Goal: Information Seeking & Learning: Learn about a topic

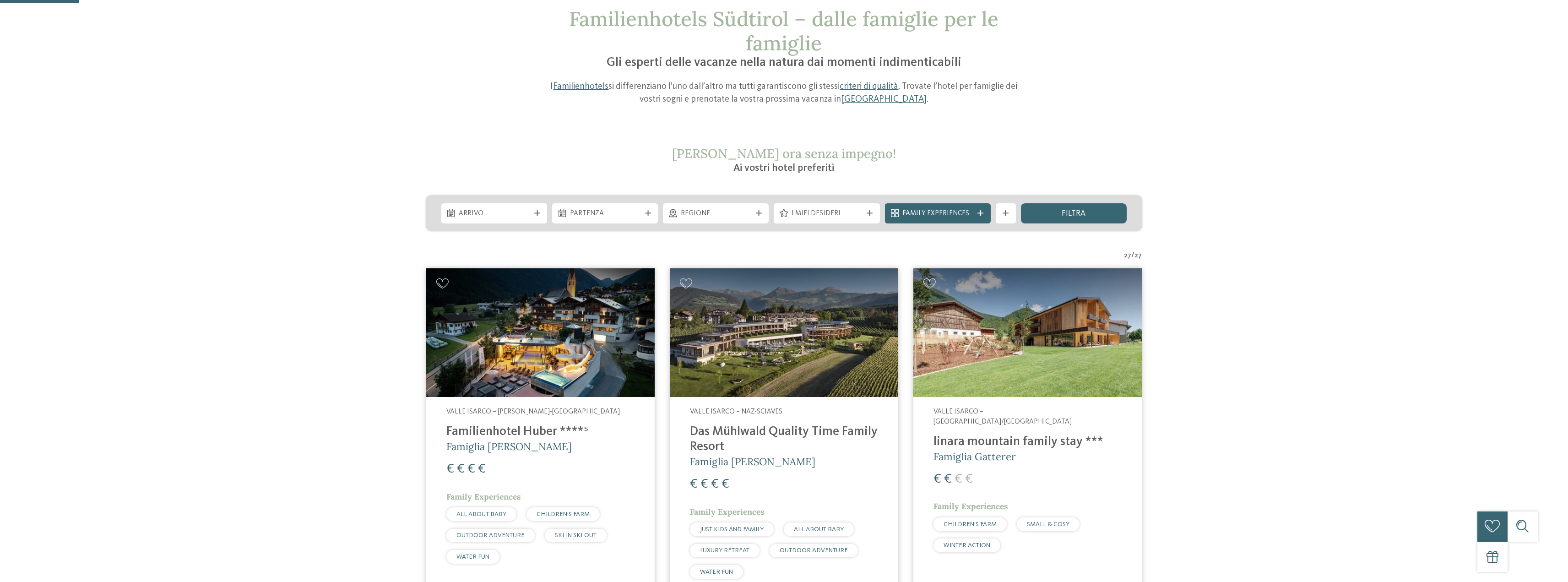
scroll to position [275, 0]
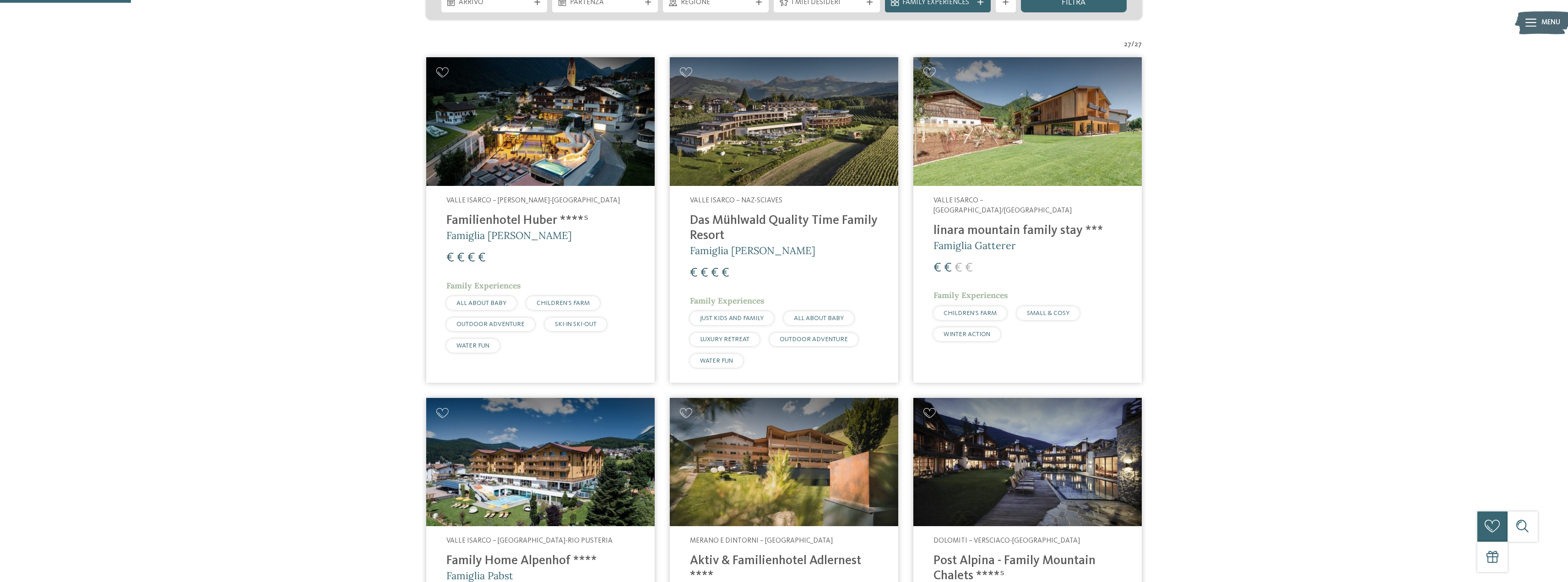
click at [488, 218] on h4 "Familienhotel Huber ****ˢ" at bounding box center [540, 220] width 188 height 15
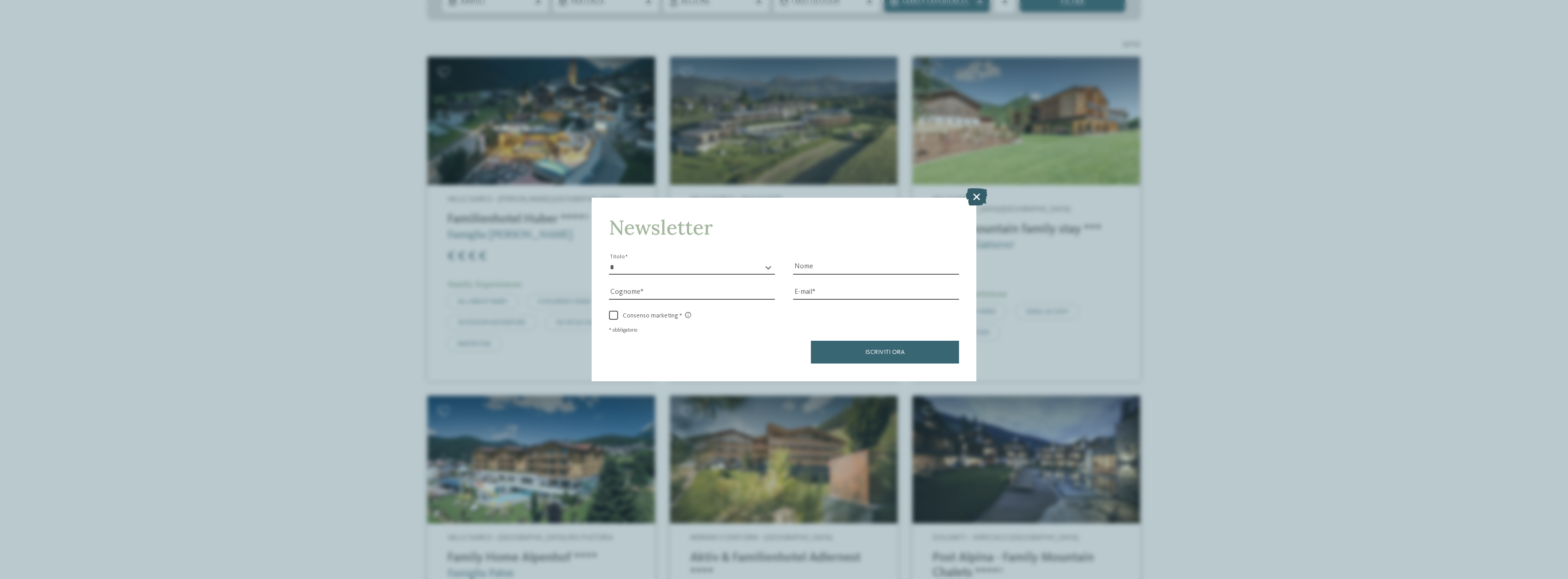
click at [976, 198] on icon at bounding box center [976, 196] width 22 height 17
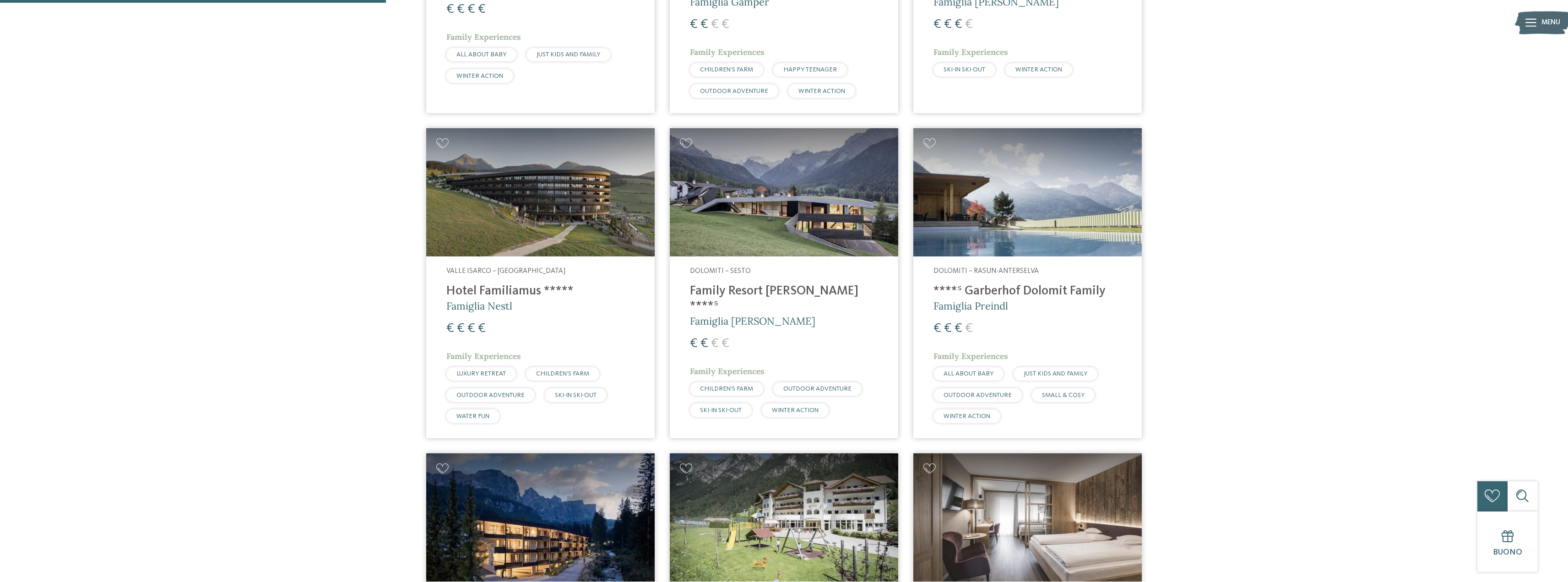
scroll to position [870, 0]
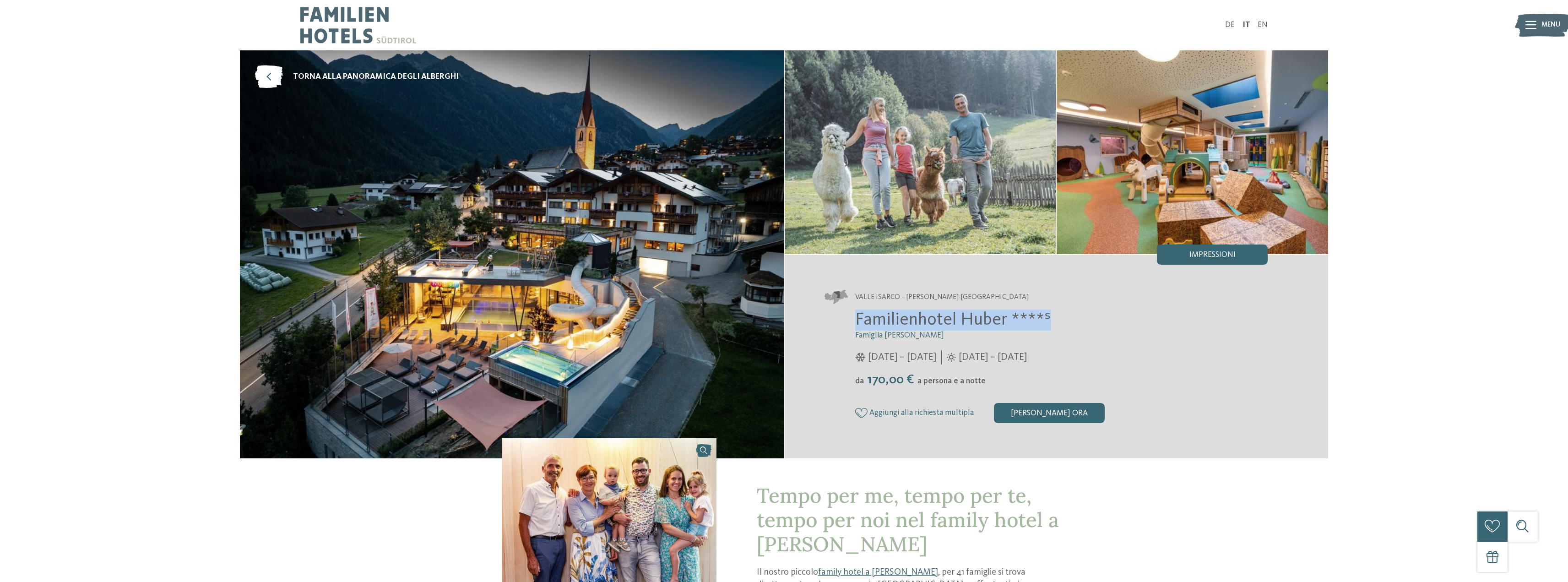
drag, startPoint x: 858, startPoint y: 322, endPoint x: 1045, endPoint y: 319, distance: 187.0
click at [1045, 319] on span "Familienhotel Huber ****ˢ" at bounding box center [953, 319] width 196 height 17
copy span "Familienhotel Huber ****ˢ"
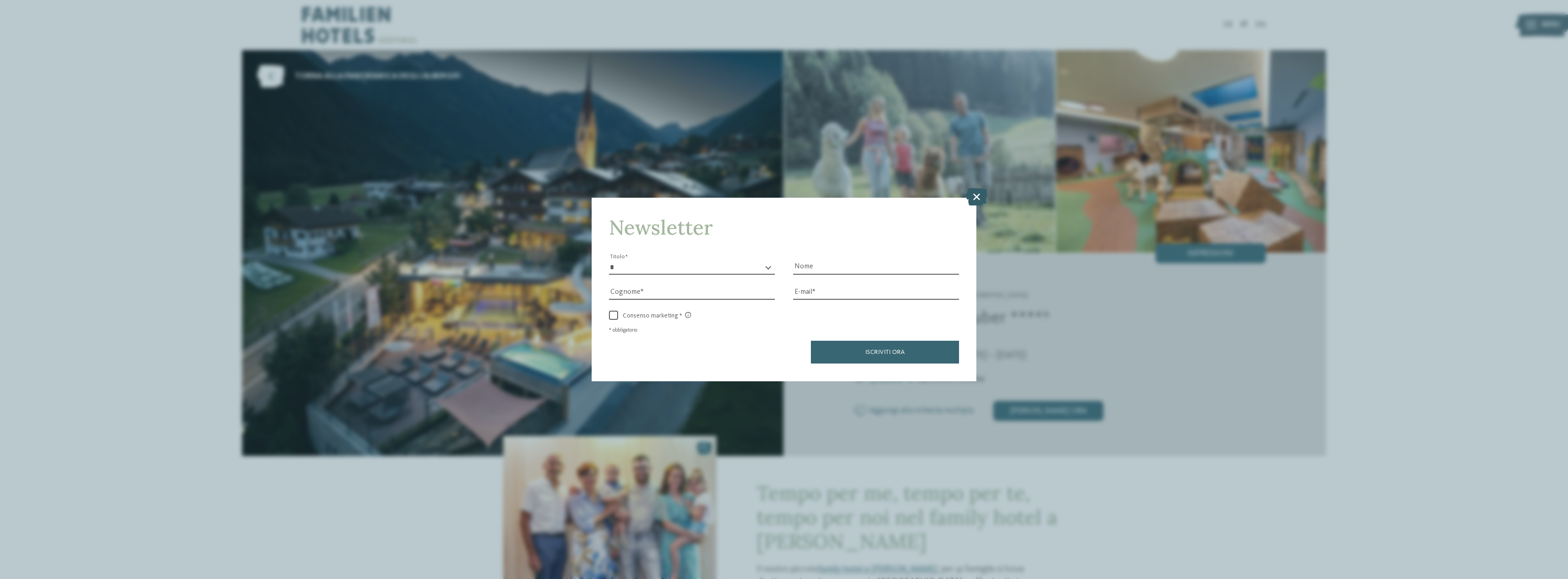
click at [976, 198] on icon at bounding box center [976, 196] width 22 height 17
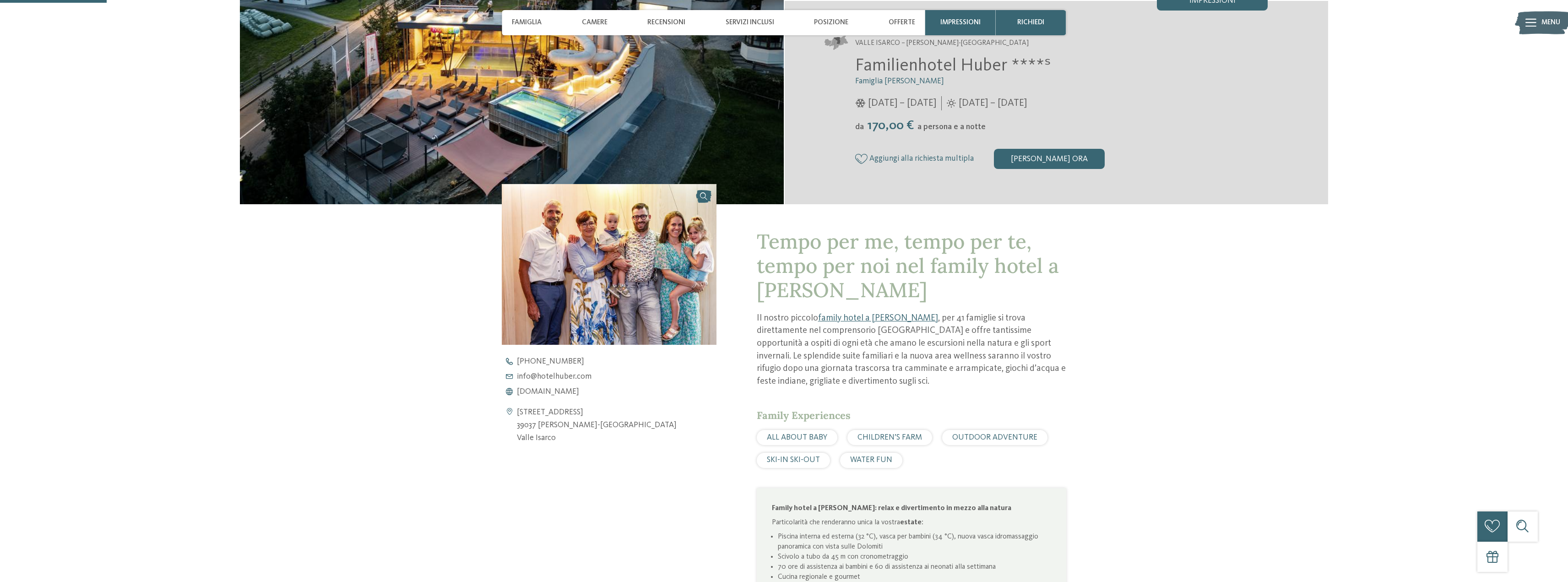
scroll to position [229, 0]
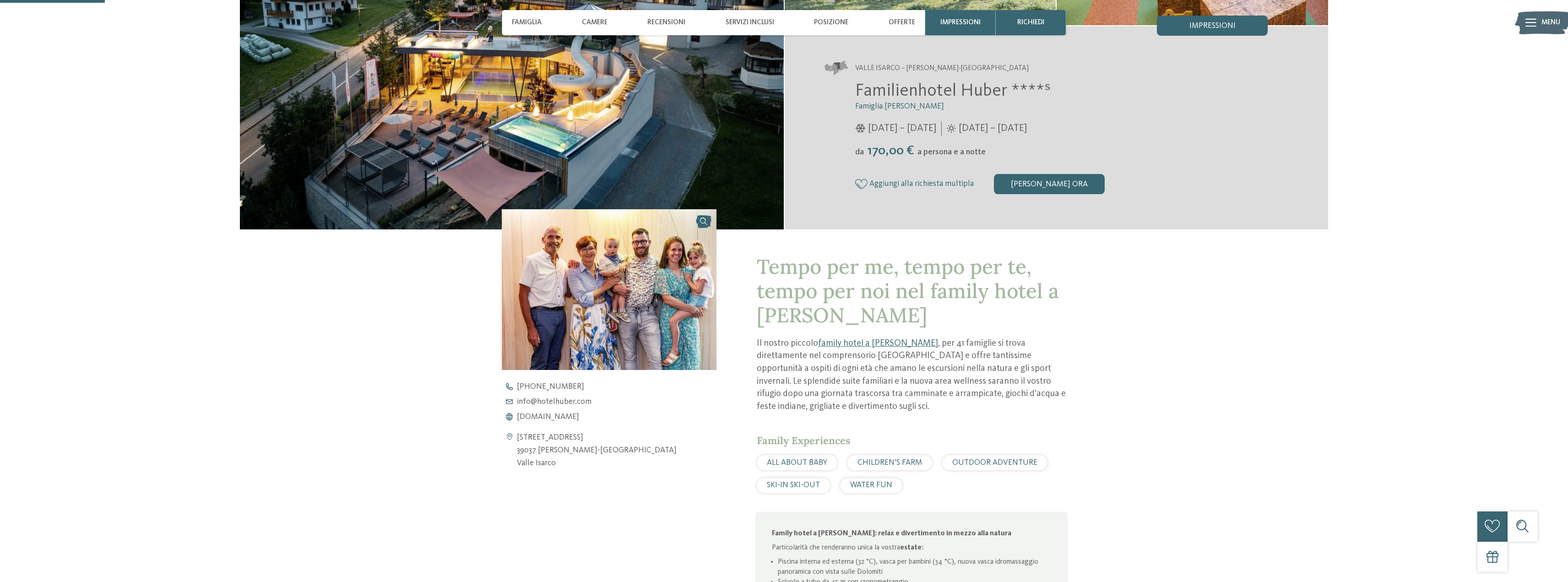
drag, startPoint x: 835, startPoint y: 272, endPoint x: 1107, endPoint y: 396, distance: 298.9
click at [1145, 398] on div "torna alla panoramica degli alberghi" at bounding box center [784, 361] width 1568 height 1078
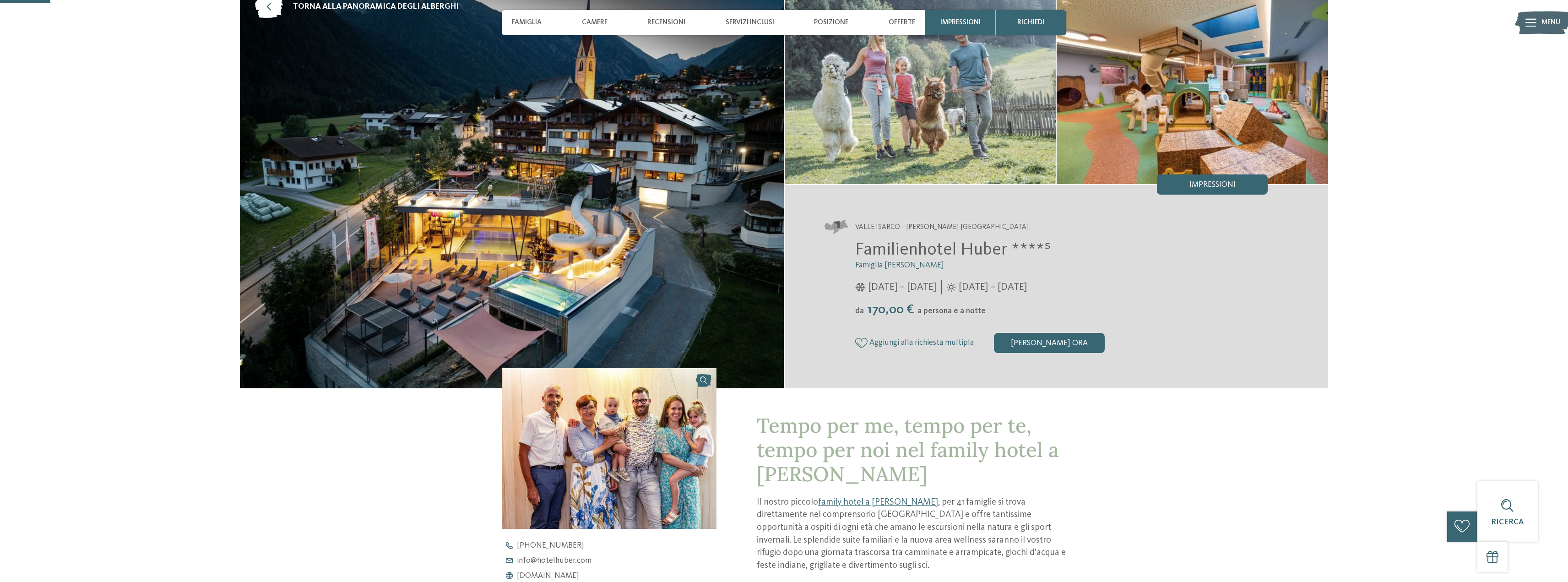
scroll to position [0, 0]
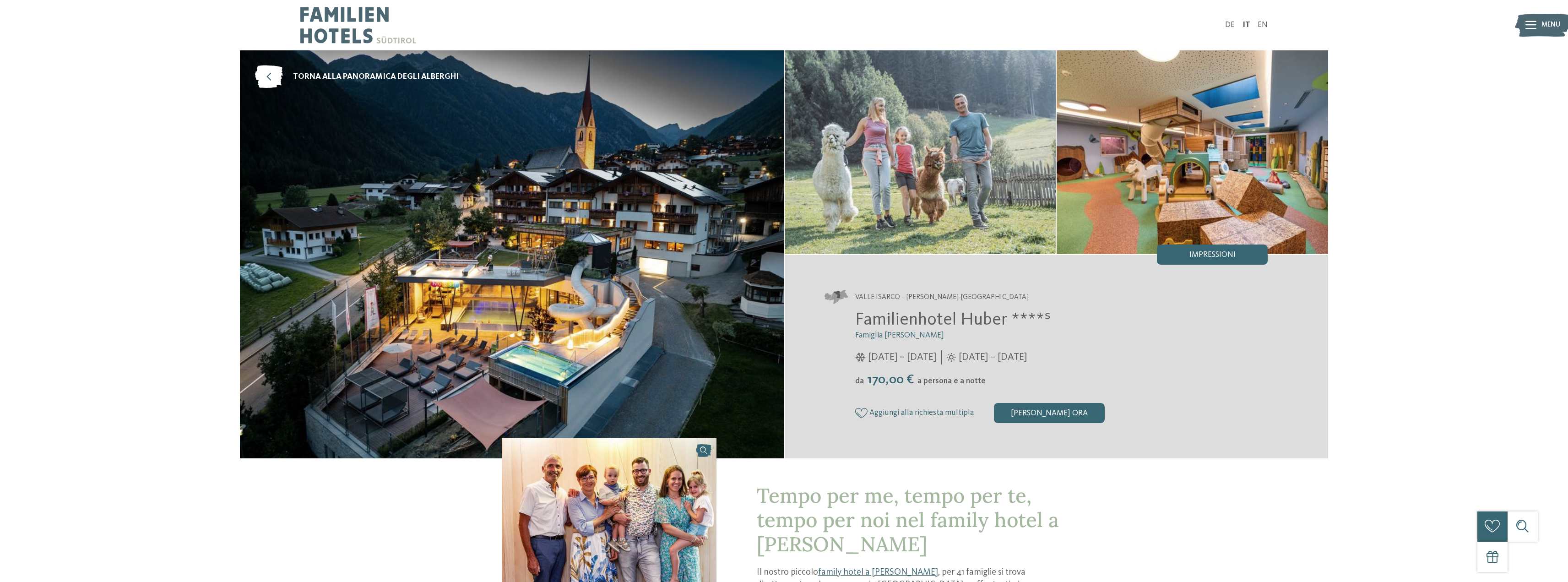
click at [331, 19] on img at bounding box center [358, 25] width 116 height 50
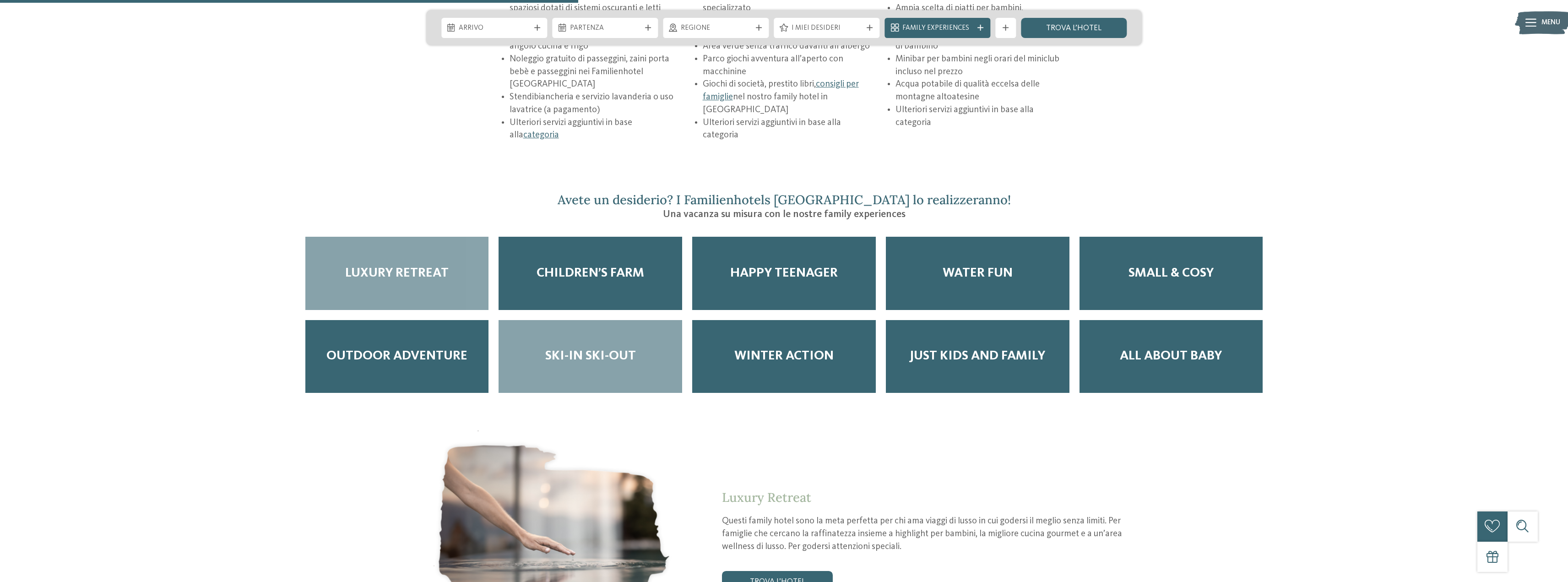
scroll to position [1740, 0]
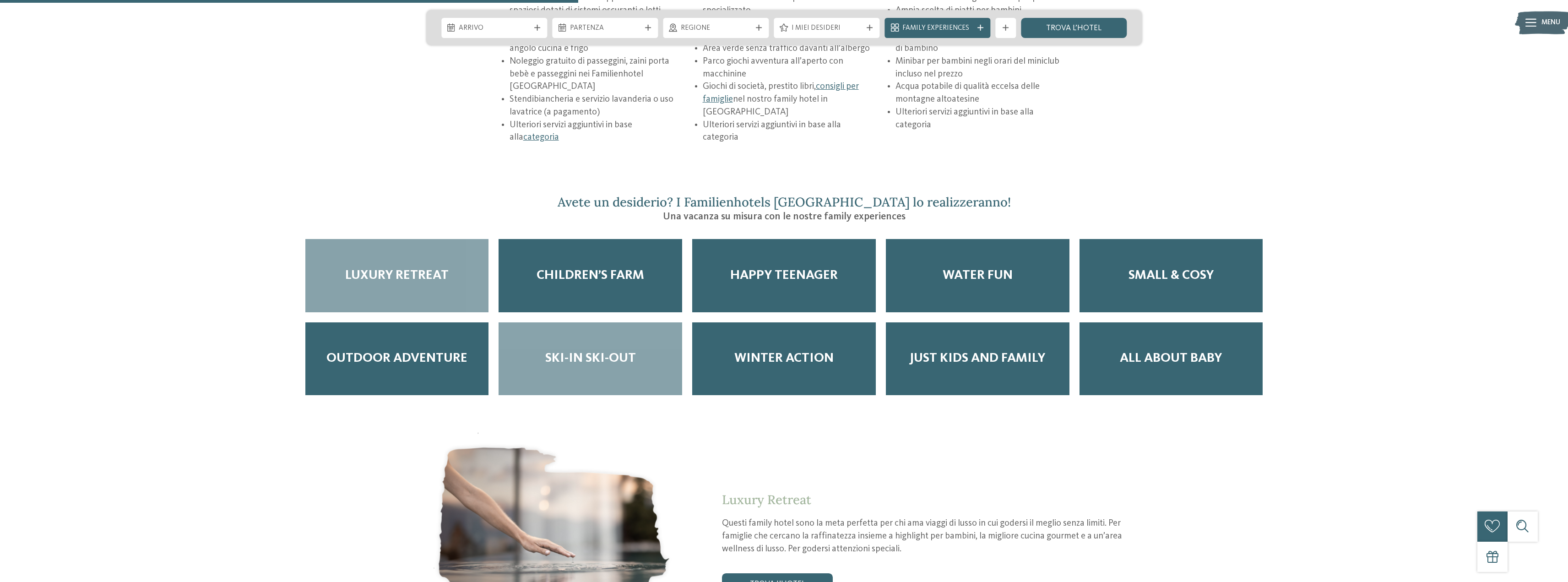
click at [591, 351] on span "Ski-in ski-out" at bounding box center [591, 358] width 91 height 15
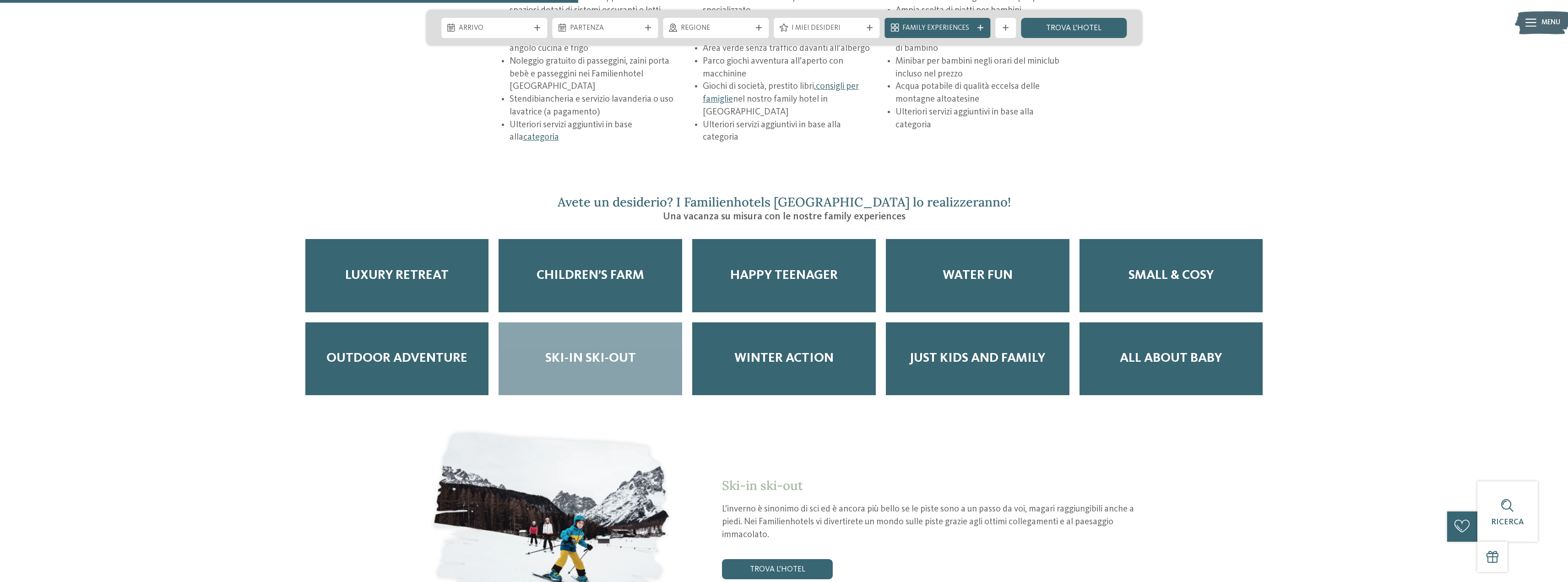
click at [562, 323] on div "Ski-in ski-out" at bounding box center [590, 359] width 184 height 73
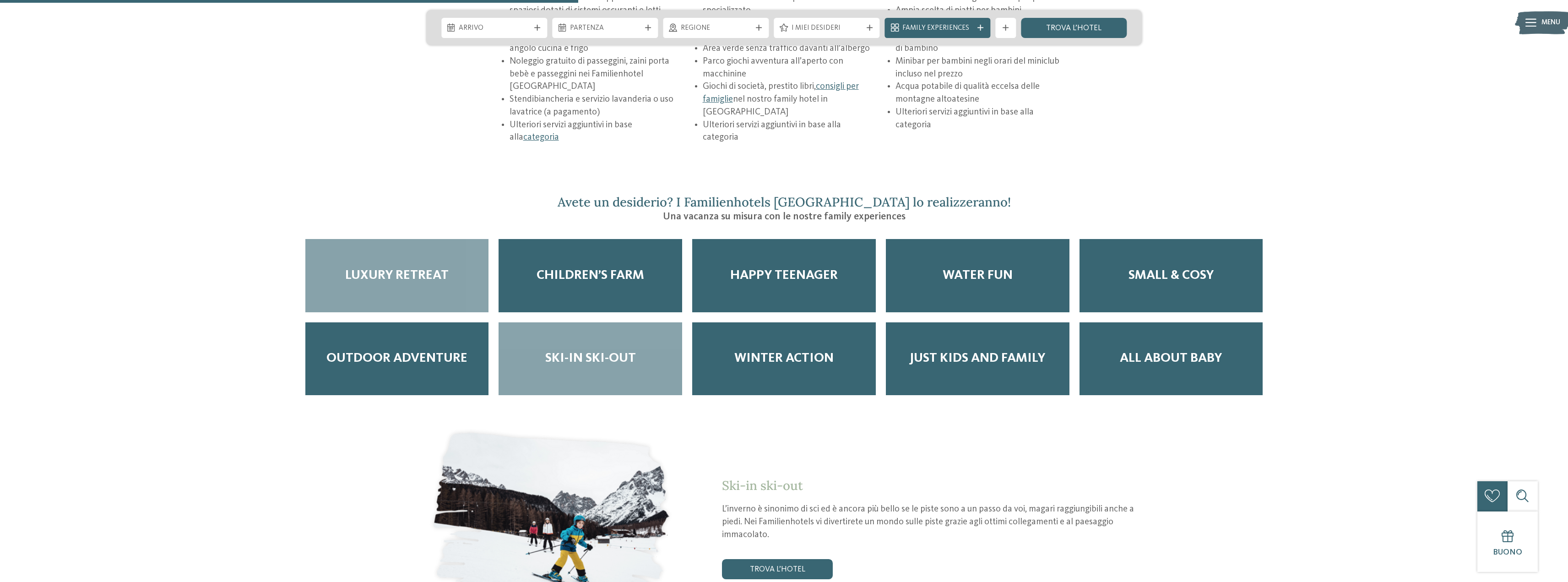
click at [408, 267] on span "Luxury Retreat" at bounding box center [397, 275] width 104 height 15
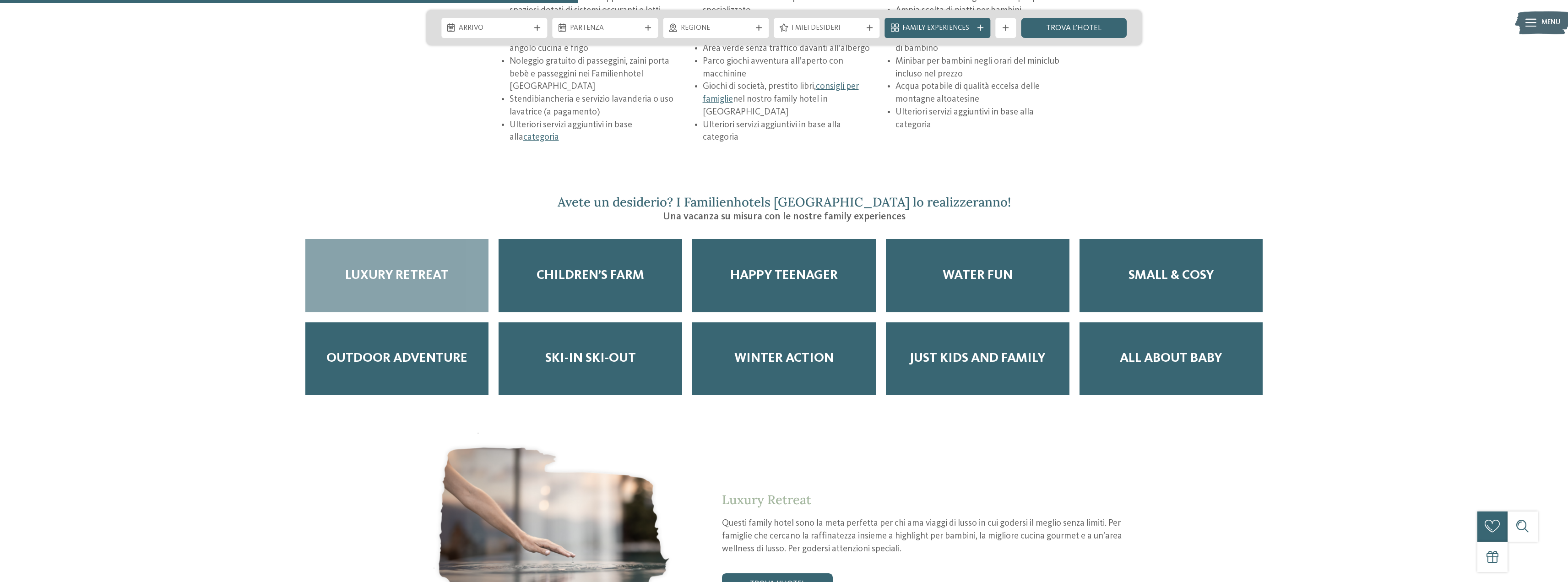
click at [408, 267] on span "Luxury Retreat" at bounding box center [397, 275] width 104 height 15
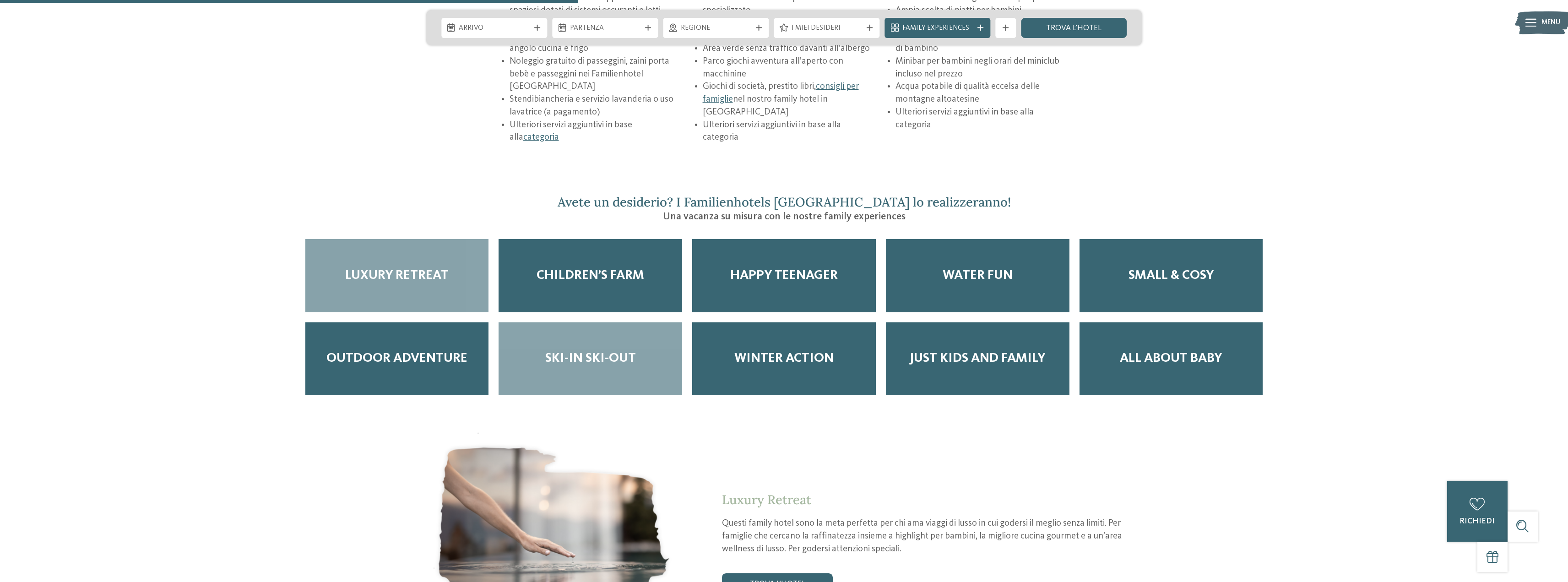
click at [587, 351] on span "Ski-in ski-out" at bounding box center [591, 358] width 91 height 15
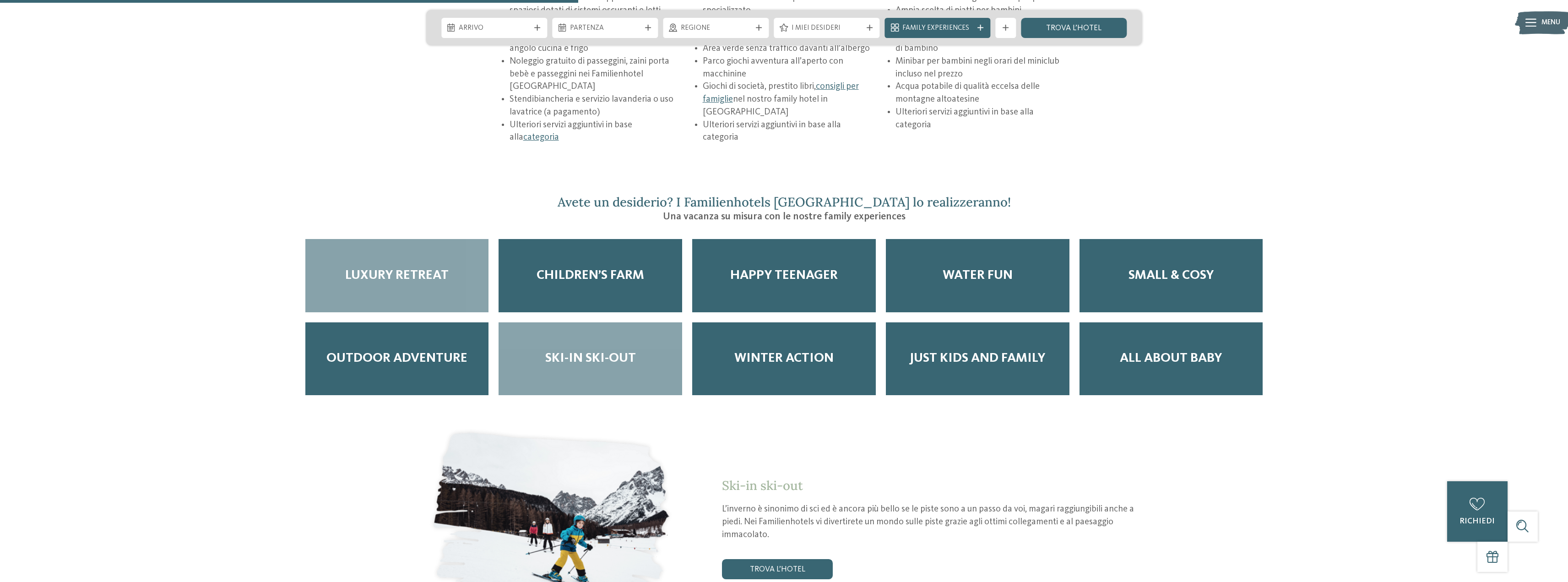
click at [373, 271] on div "Luxury Retreat" at bounding box center [397, 276] width 184 height 73
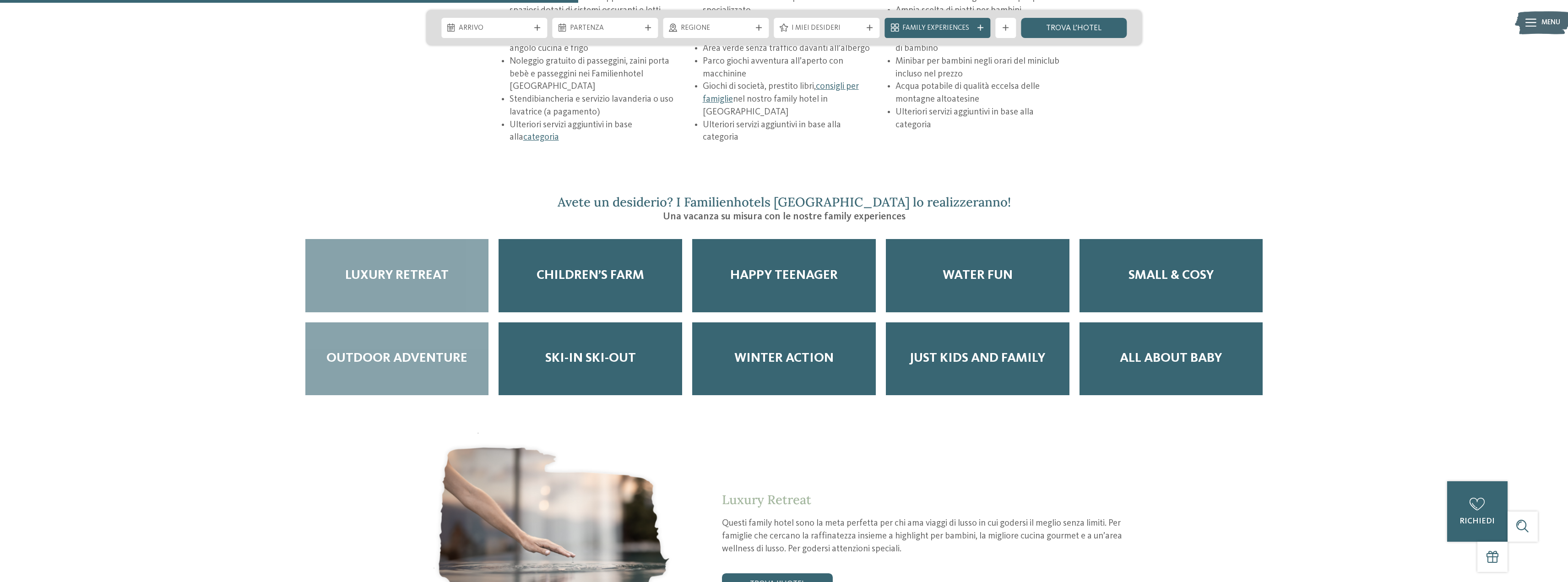
click at [399, 353] on div "Outdoor adventure" at bounding box center [397, 359] width 184 height 73
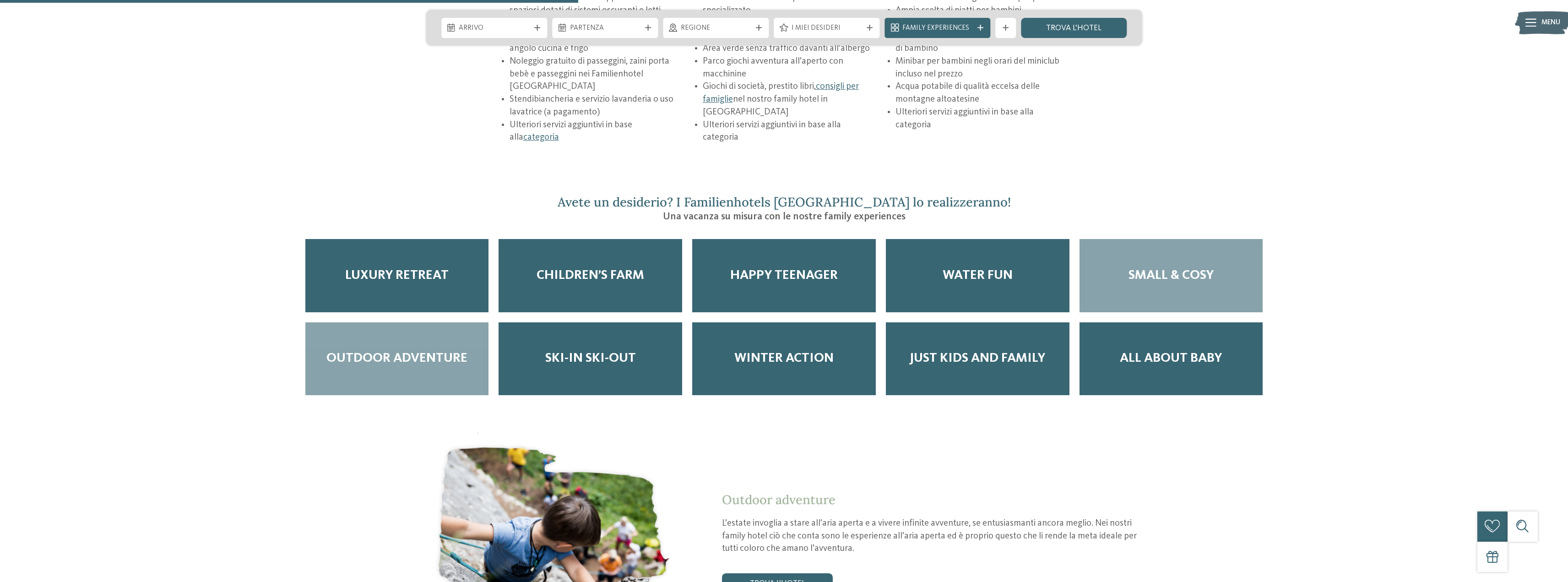
click at [1177, 263] on div "Small & Cosy" at bounding box center [1171, 276] width 184 height 73
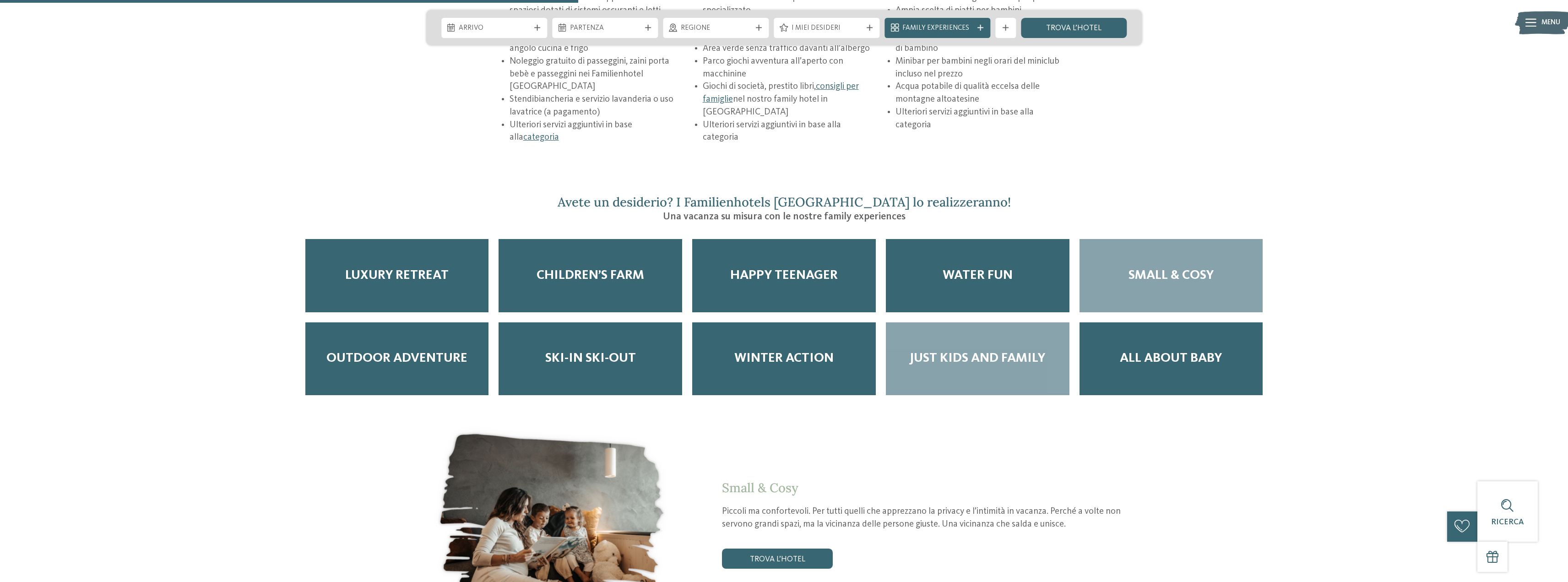
click at [981, 351] on span "Just kids and family" at bounding box center [976, 358] width 135 height 15
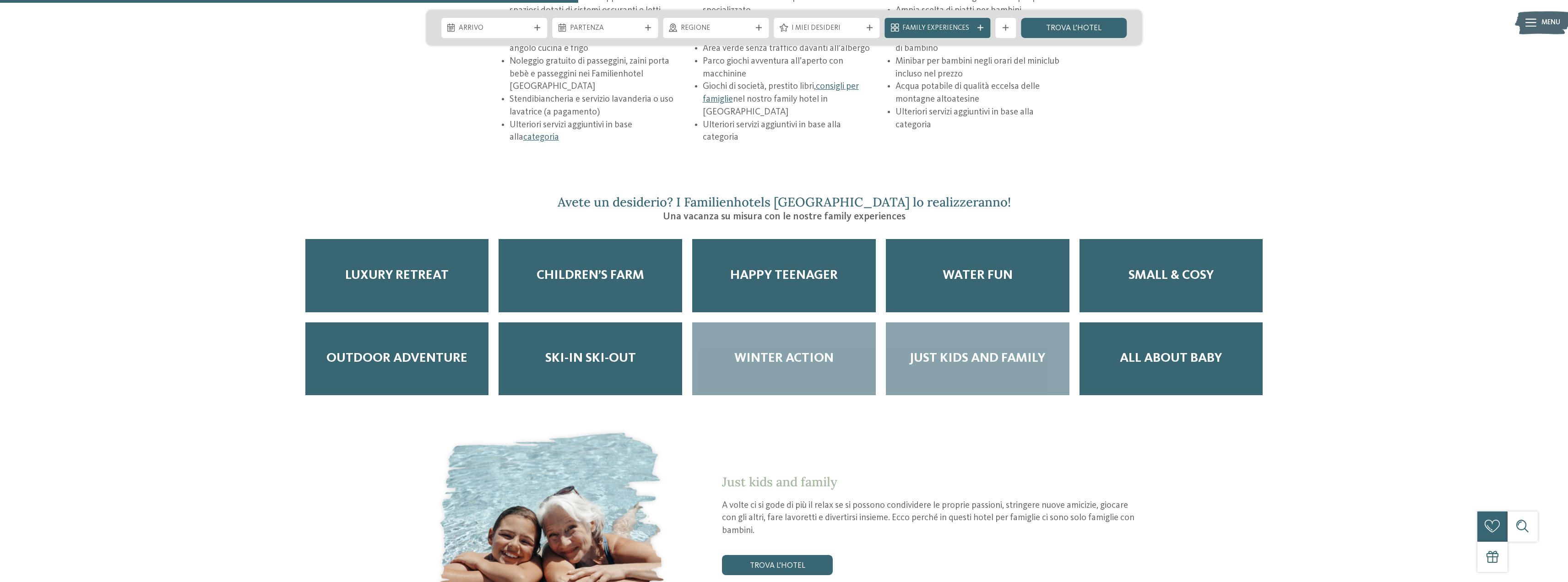
click at [797, 351] on span "Winter Action" at bounding box center [784, 358] width 100 height 15
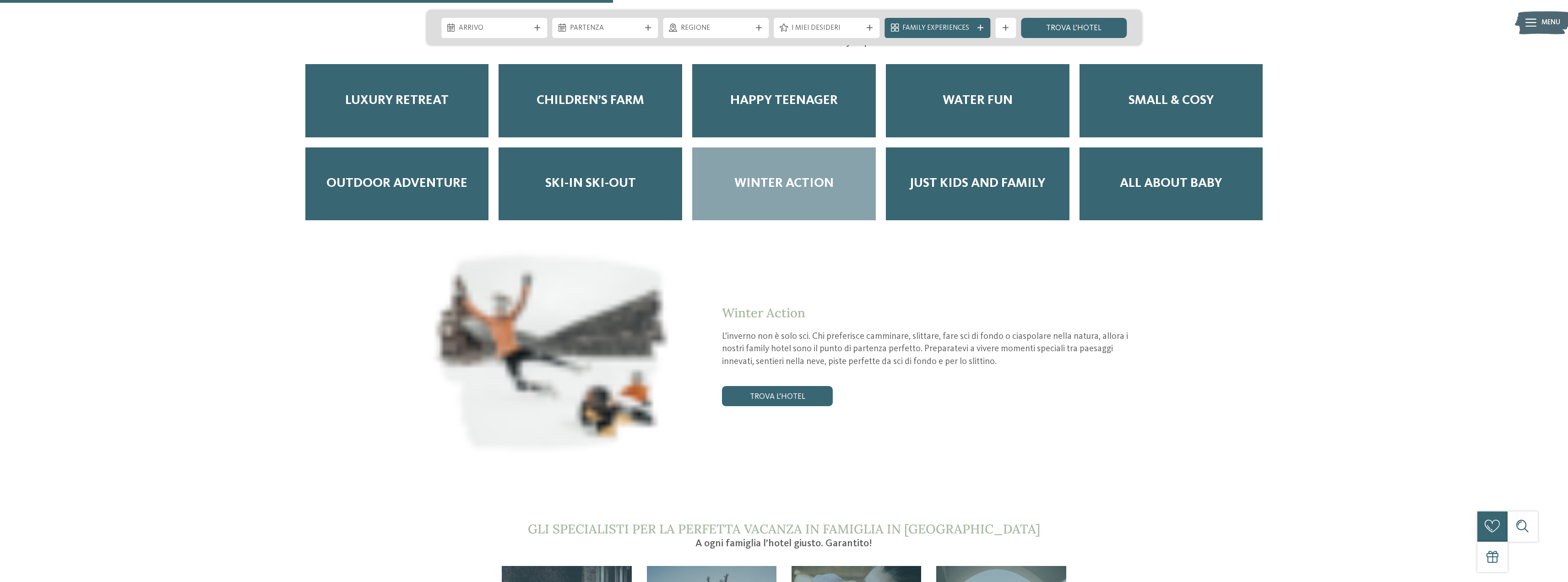
scroll to position [1923, 0]
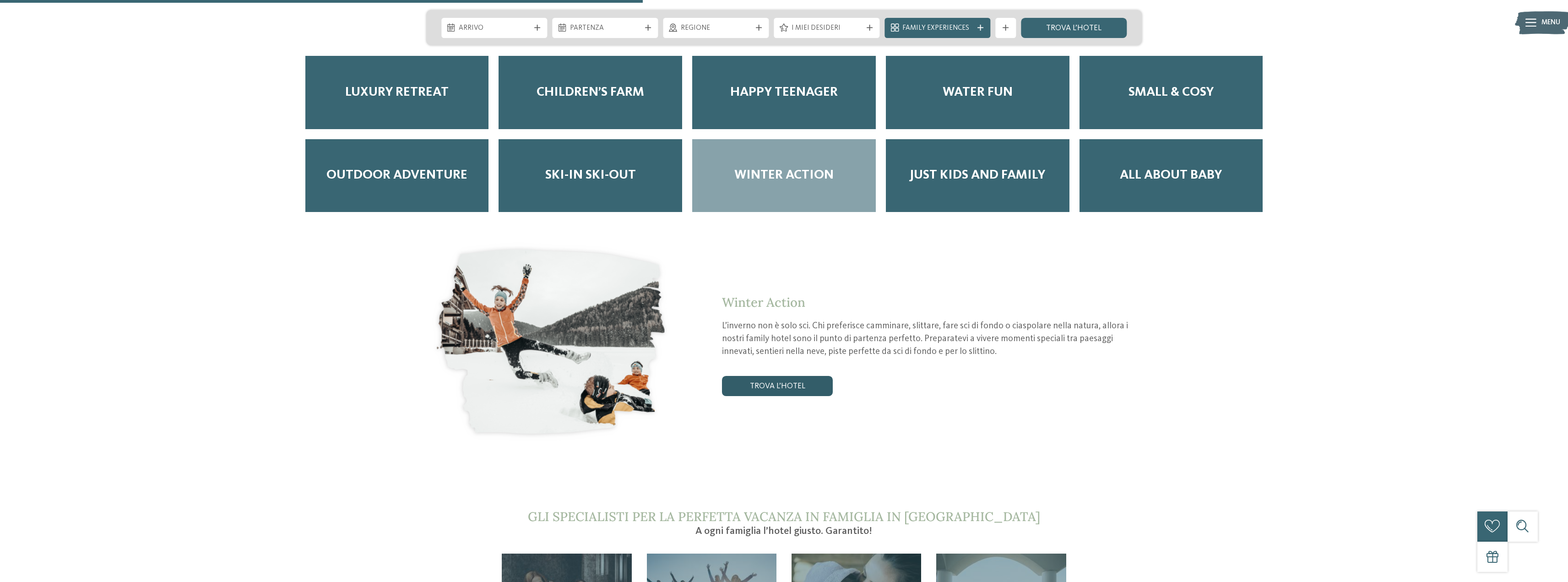
click at [767, 376] on link "trova l’hotel" at bounding box center [777, 386] width 111 height 20
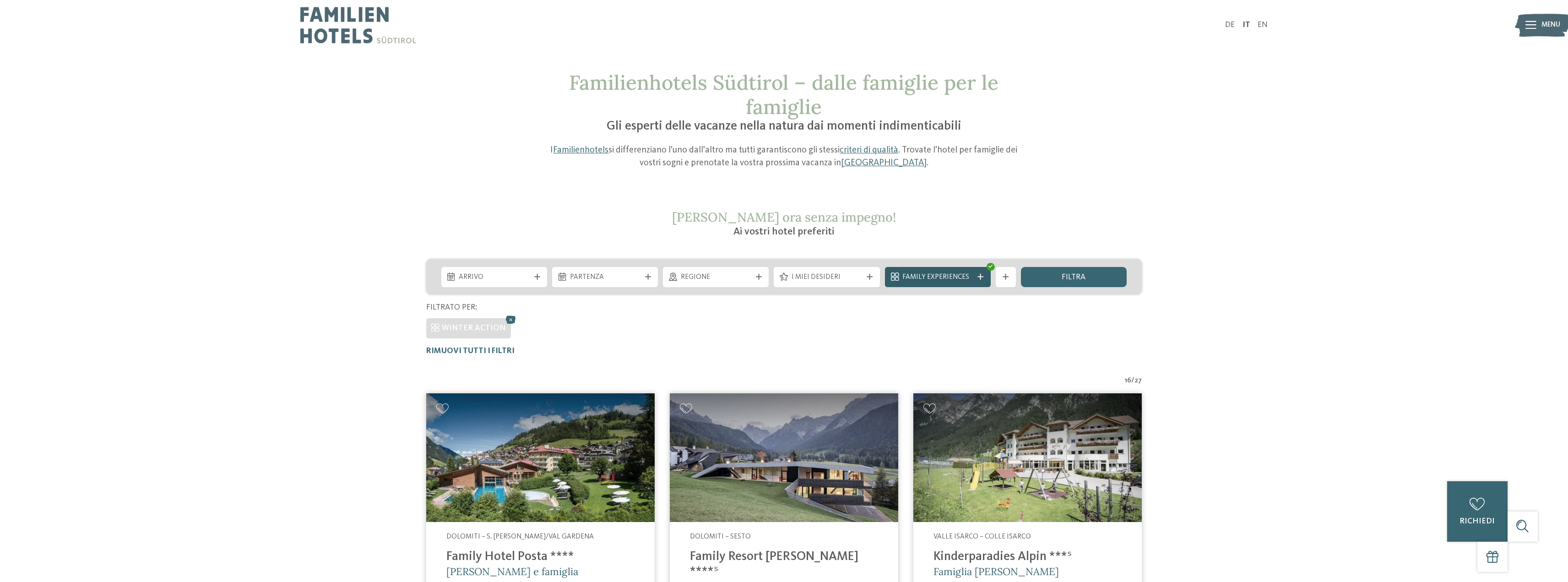
click at [951, 278] on span "Family Experiences" at bounding box center [937, 277] width 70 height 10
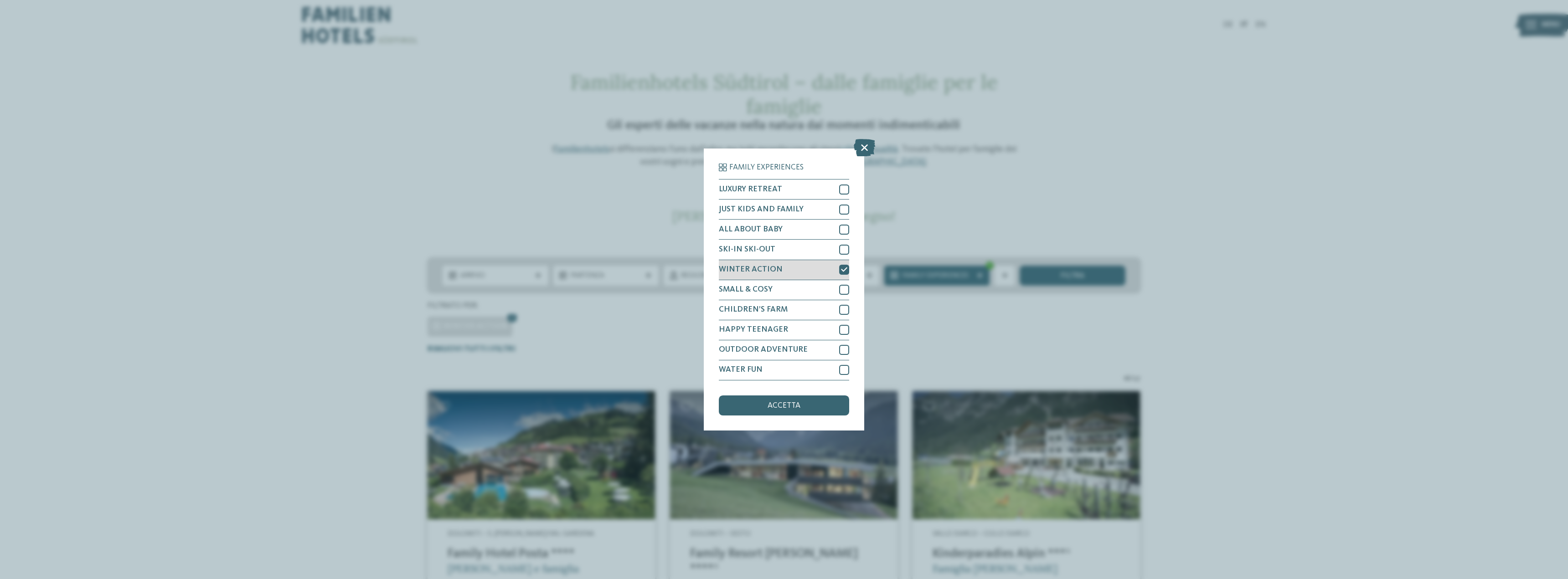
click at [845, 268] on icon at bounding box center [844, 269] width 6 height 6
click at [843, 252] on div at bounding box center [844, 249] width 10 height 10
click at [757, 406] on div "accetta" at bounding box center [784, 405] width 131 height 20
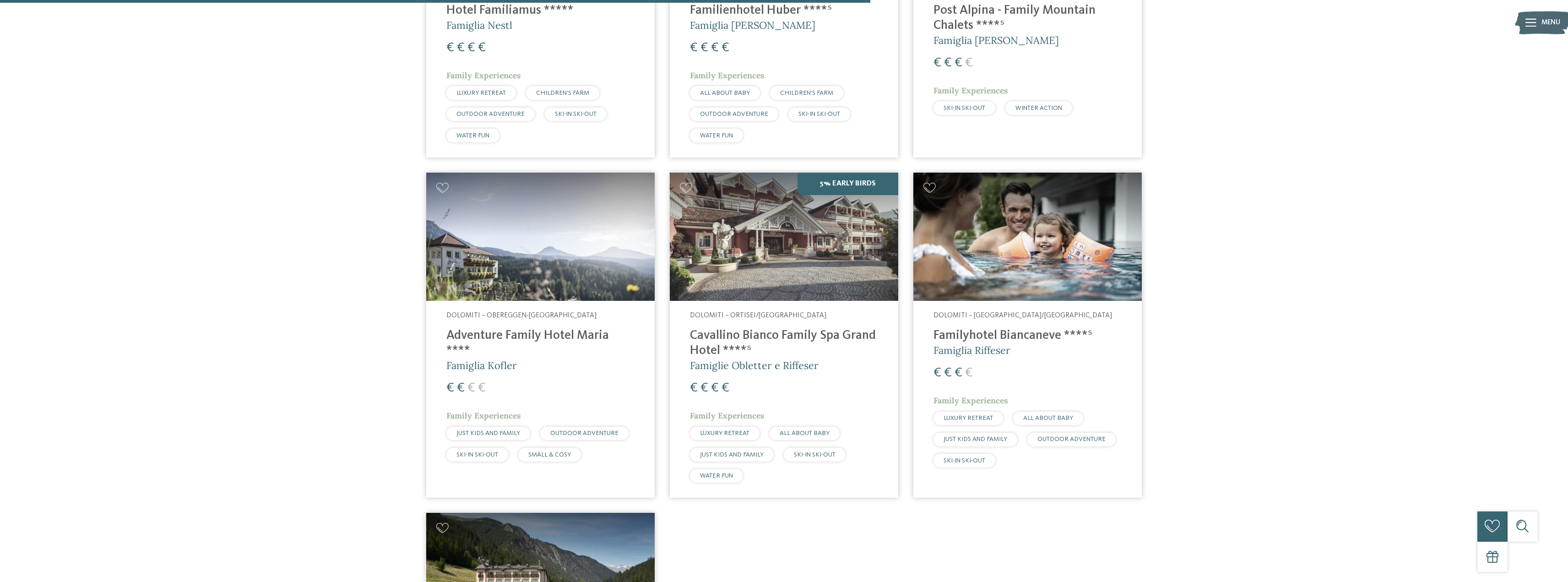
scroll to position [931, 0]
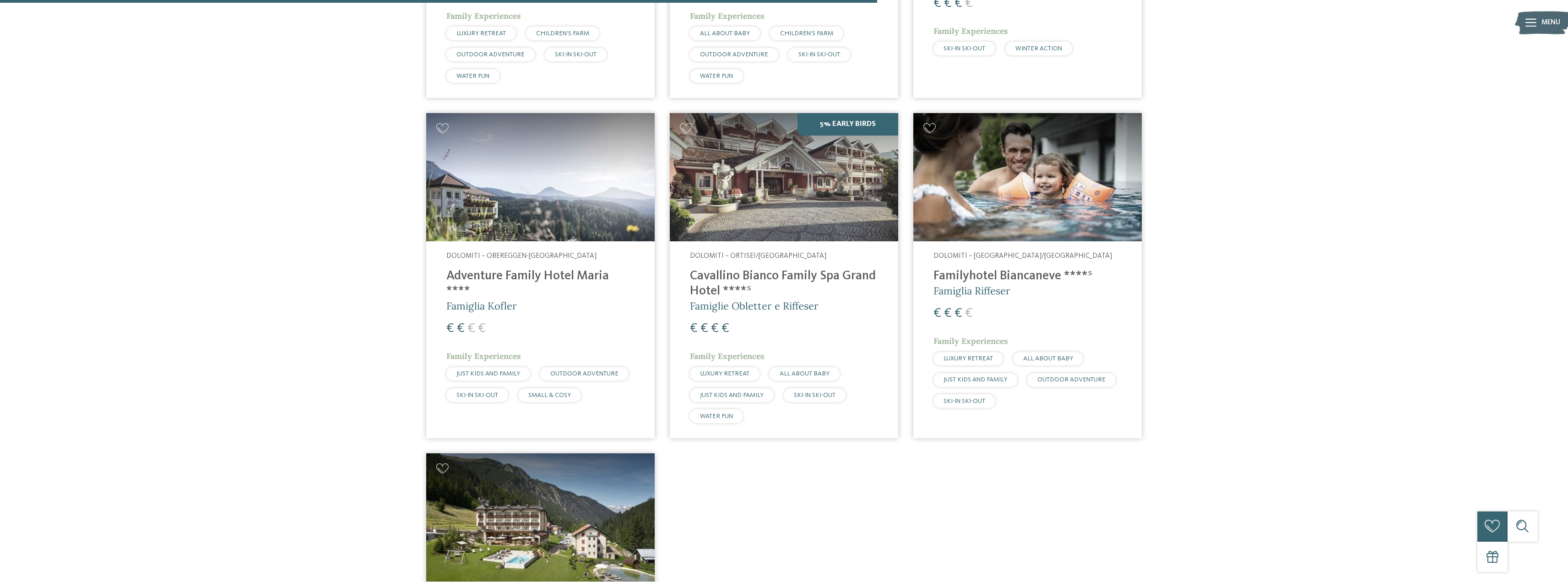
click at [951, 280] on h4 "Familyhotel Biancaneve ****ˢ" at bounding box center [1028, 276] width 188 height 15
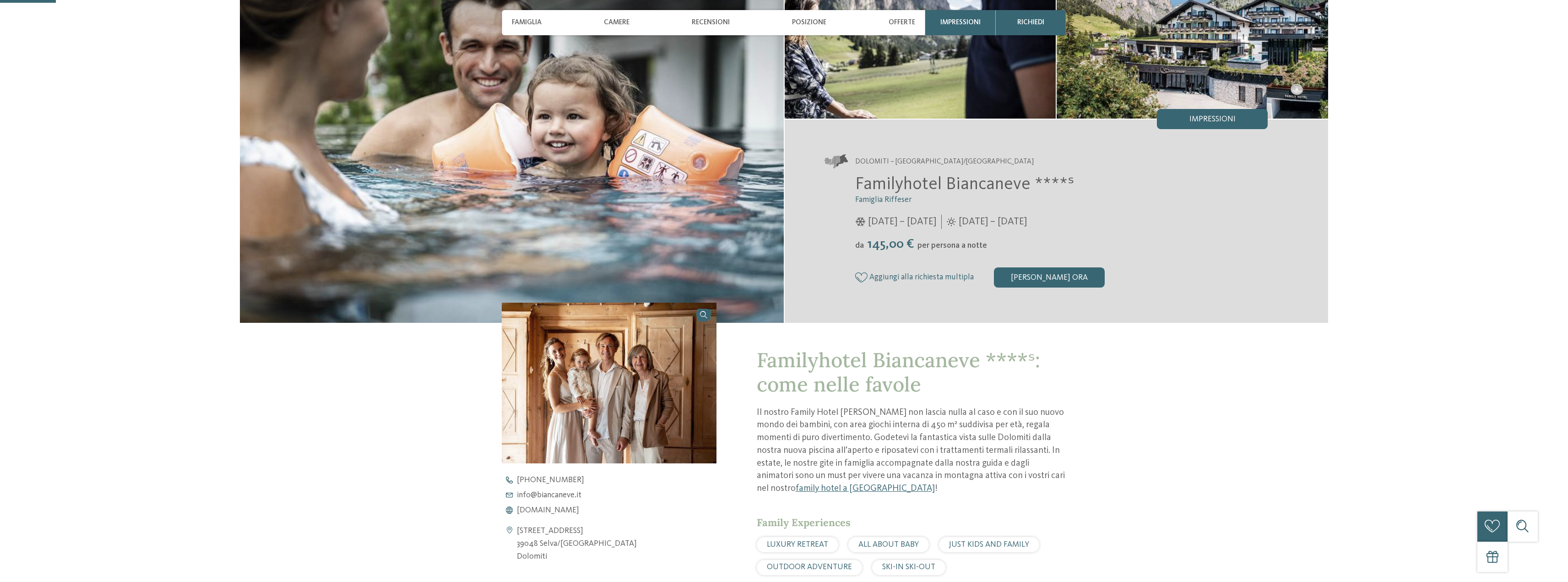
scroll to position [137, 0]
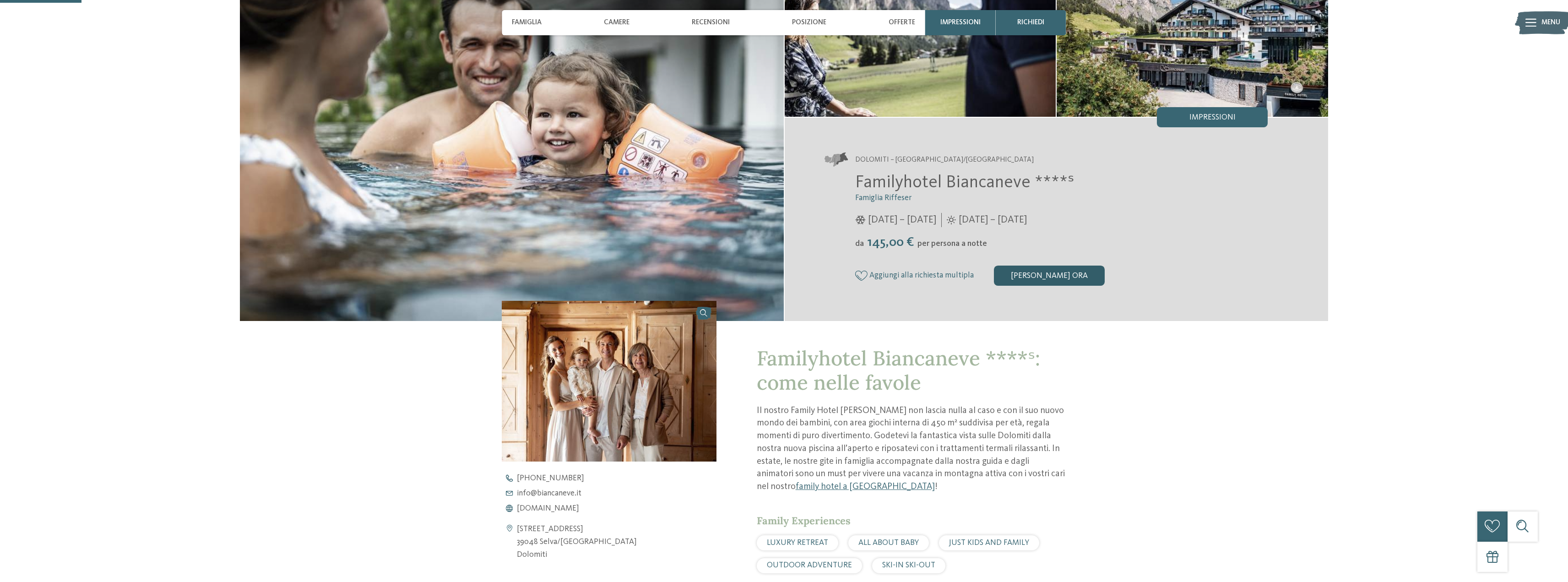
click at [1049, 274] on div "[PERSON_NAME] ora" at bounding box center [1049, 276] width 111 height 20
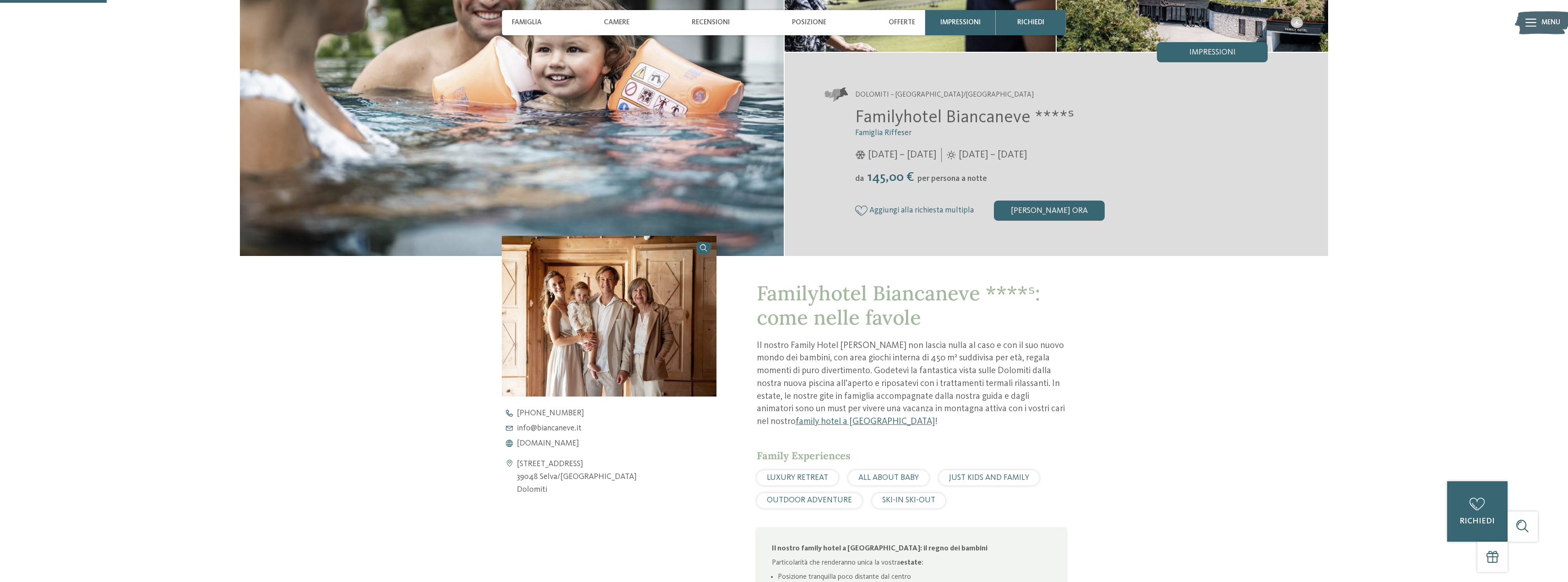
scroll to position [0, 0]
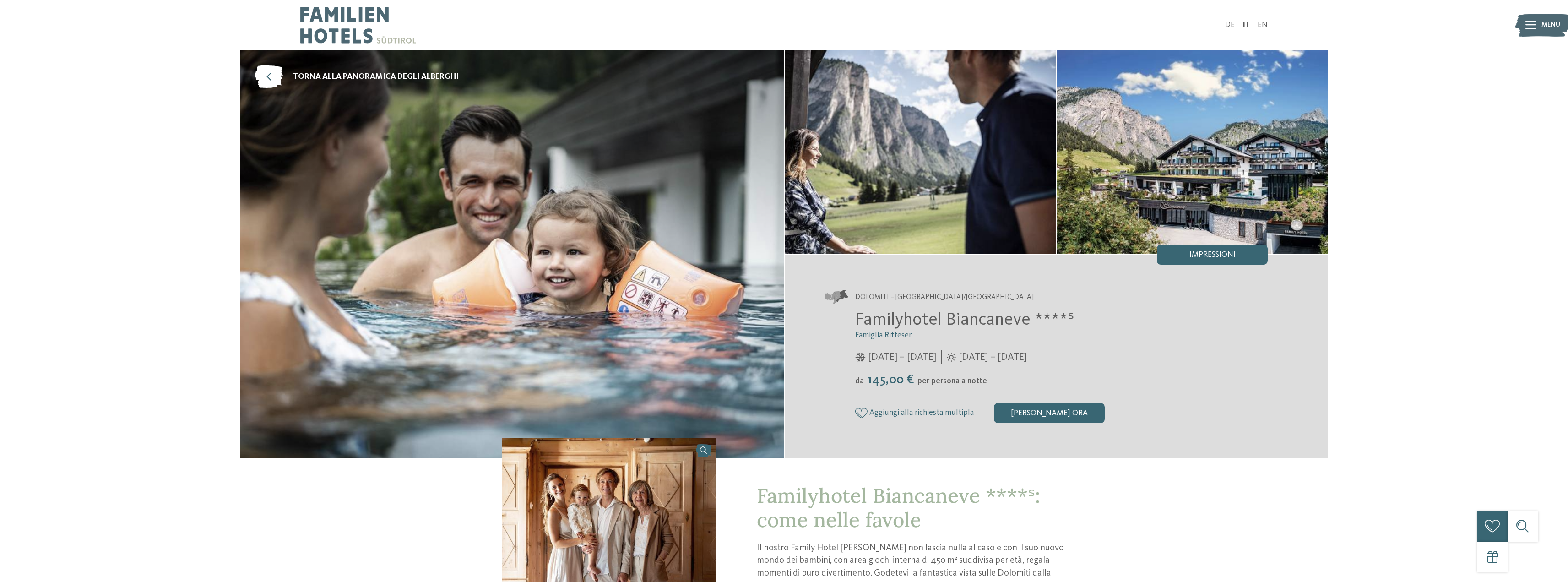
click at [321, 19] on img at bounding box center [358, 25] width 116 height 50
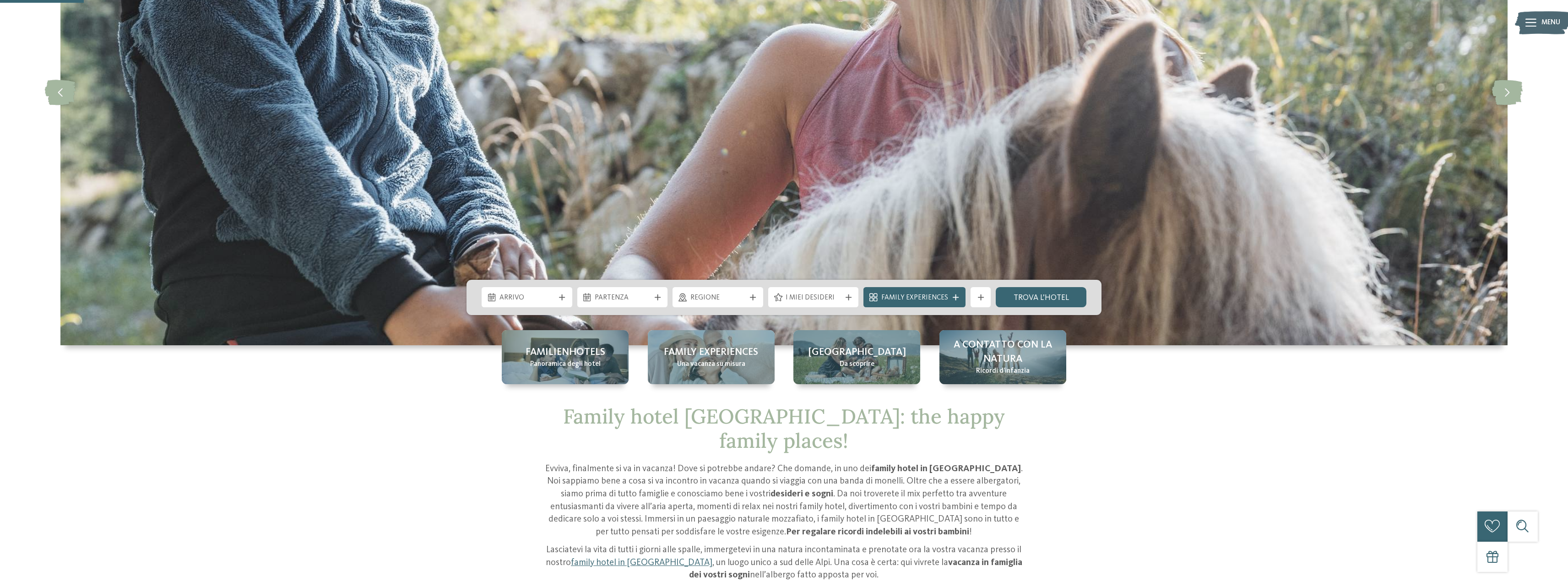
scroll to position [275, 0]
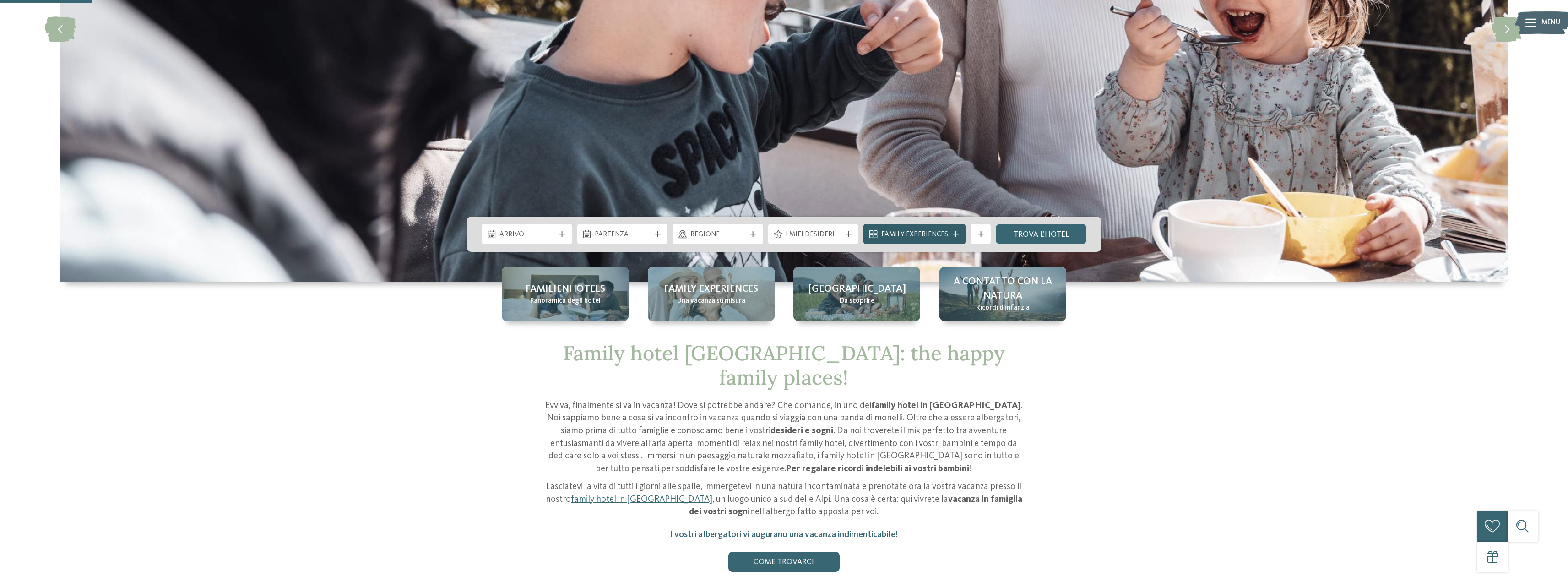
click at [952, 233] on icon at bounding box center [955, 233] width 6 height 6
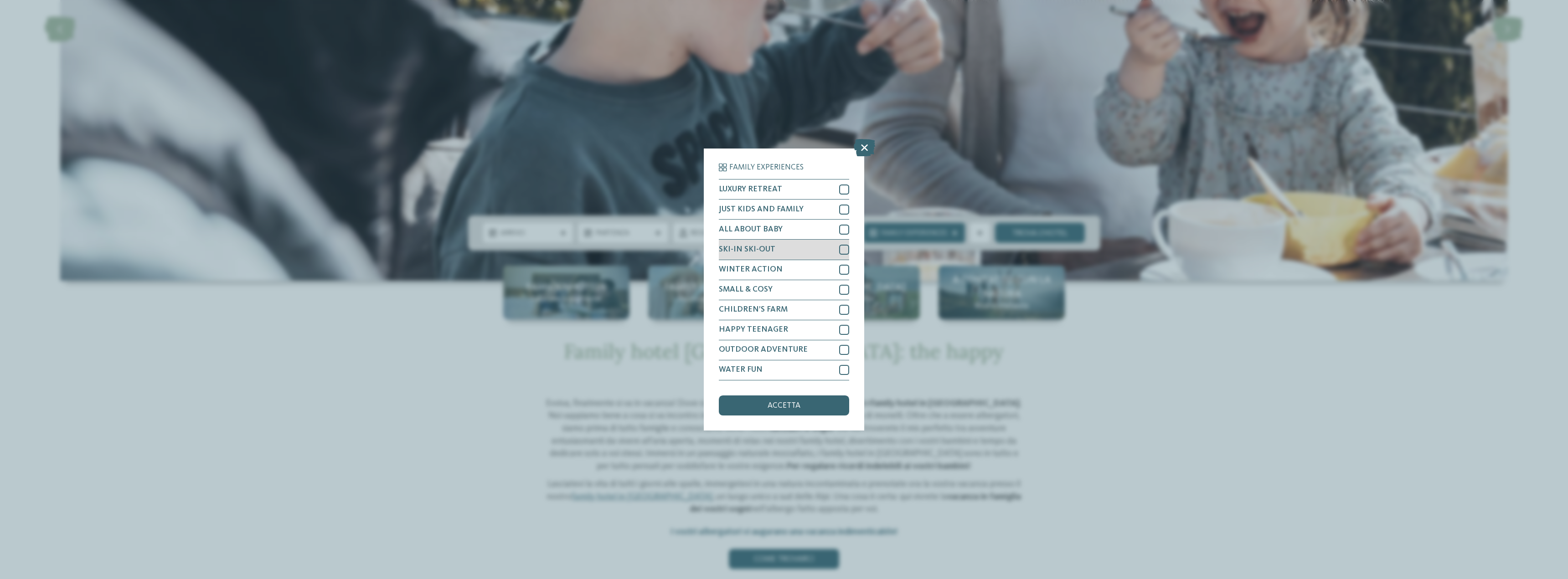
click at [843, 250] on div at bounding box center [844, 249] width 10 height 10
click at [778, 405] on span "accetta" at bounding box center [784, 406] width 33 height 8
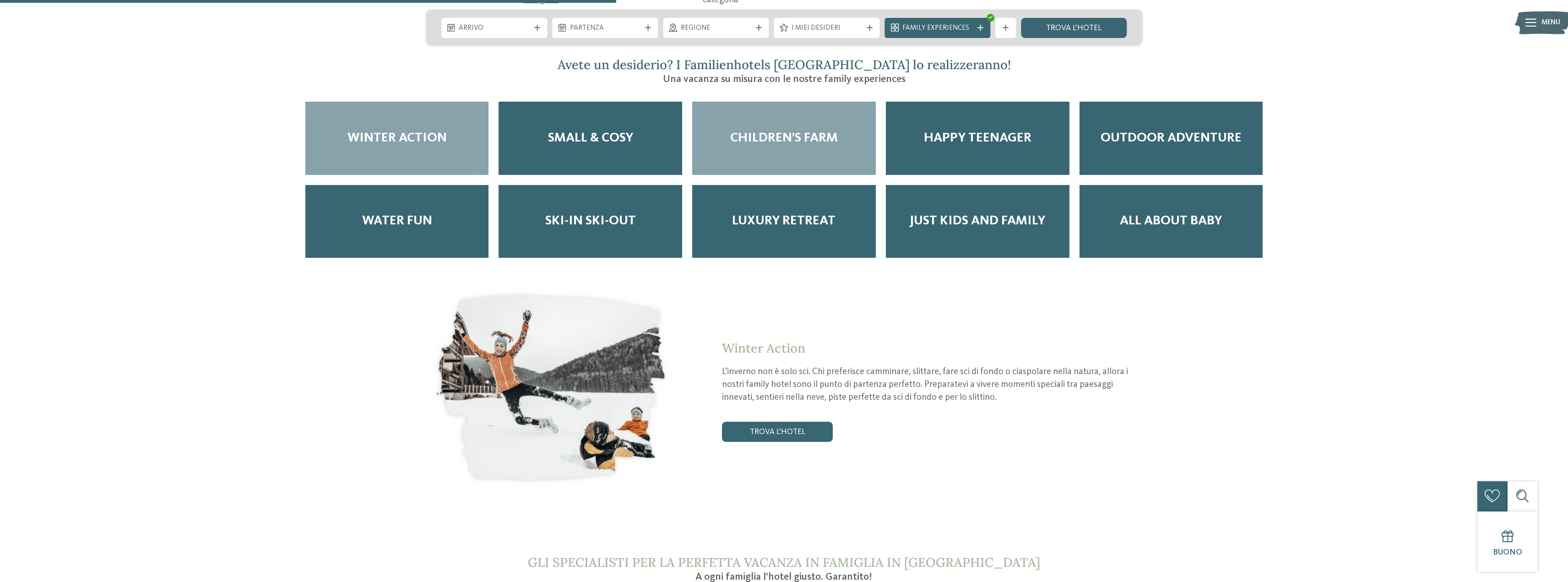
scroll to position [1603, 0]
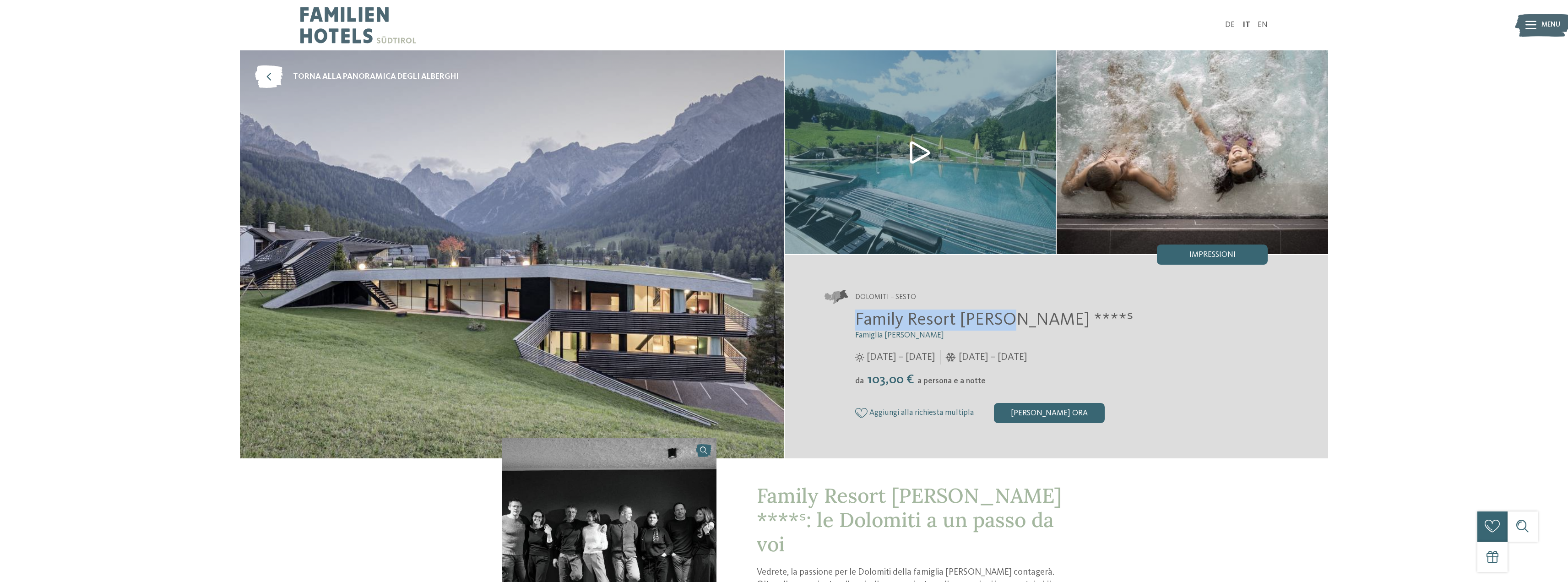
drag, startPoint x: 850, startPoint y: 319, endPoint x: 1002, endPoint y: 322, distance: 152.0
click at [1002, 322] on div "Family Resort [PERSON_NAME] ****ˢ Famiglia [PERSON_NAME] [DATE] – [DATE] da" at bounding box center [1046, 366] width 443 height 113
copy span "Family Resort [PERSON_NAME]"
